Goal: Task Accomplishment & Management: Use online tool/utility

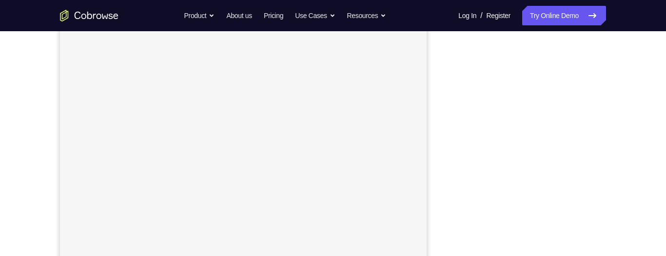
scroll to position [131, 0]
click at [639, 61] on div "Your Support Agent Your Customer Web iOS Android Next Steps We’d be happy to gi…" at bounding box center [333, 222] width 624 height 643
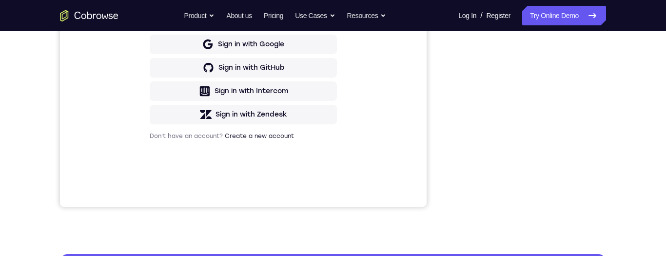
scroll to position [247, 0]
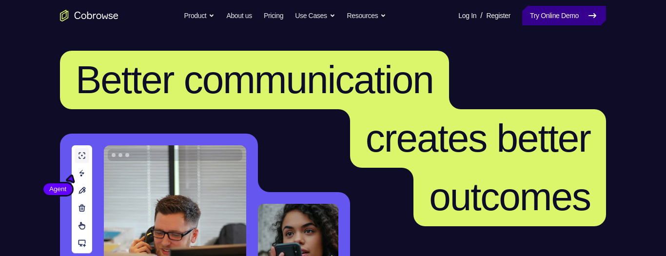
click at [578, 19] on link "Try Online Demo" at bounding box center [564, 16] width 84 height 20
click at [571, 13] on link "Try Online Demo" at bounding box center [564, 16] width 84 height 20
click at [577, 13] on link "Try Online Demo" at bounding box center [564, 16] width 84 height 20
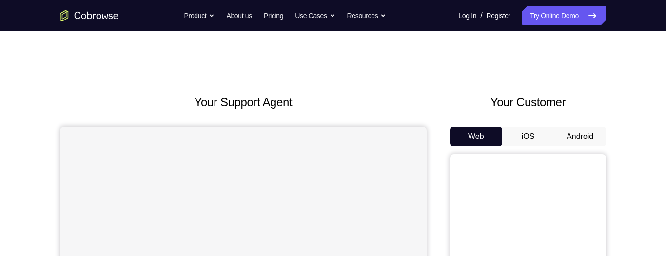
click at [589, 134] on button "Android" at bounding box center [580, 137] width 52 height 20
